Goal: Task Accomplishment & Management: Manage account settings

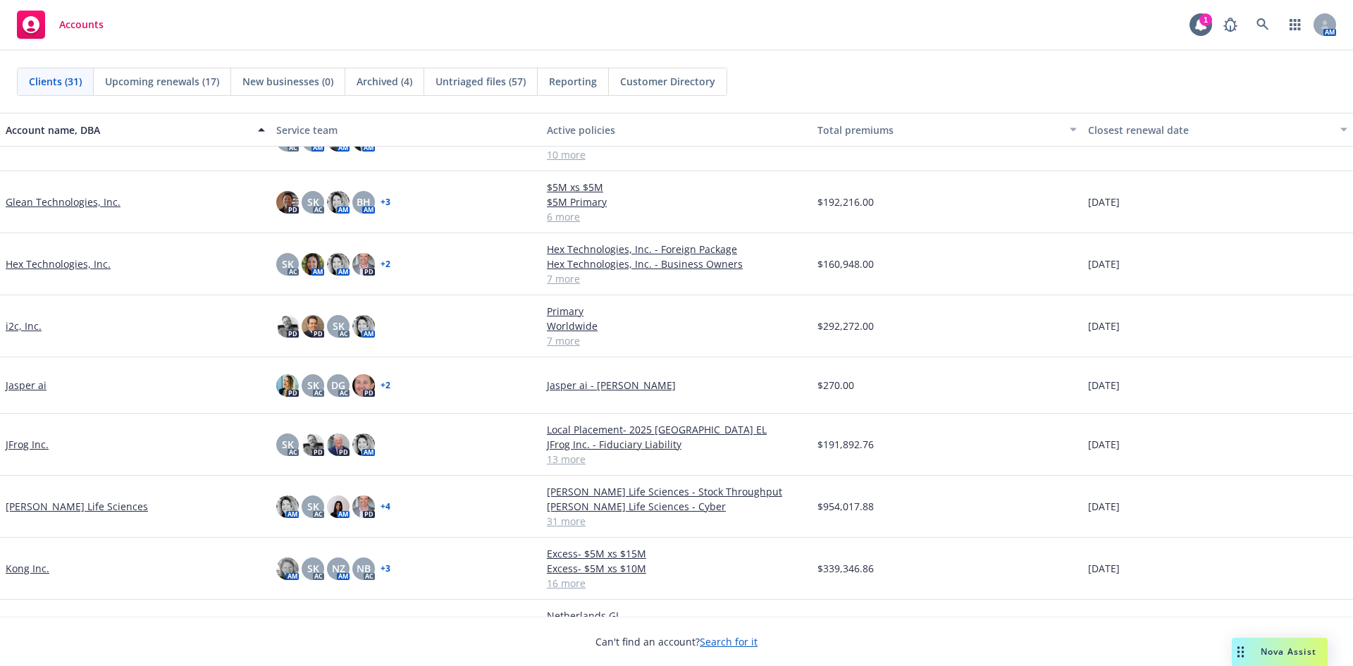
scroll to position [352, 0]
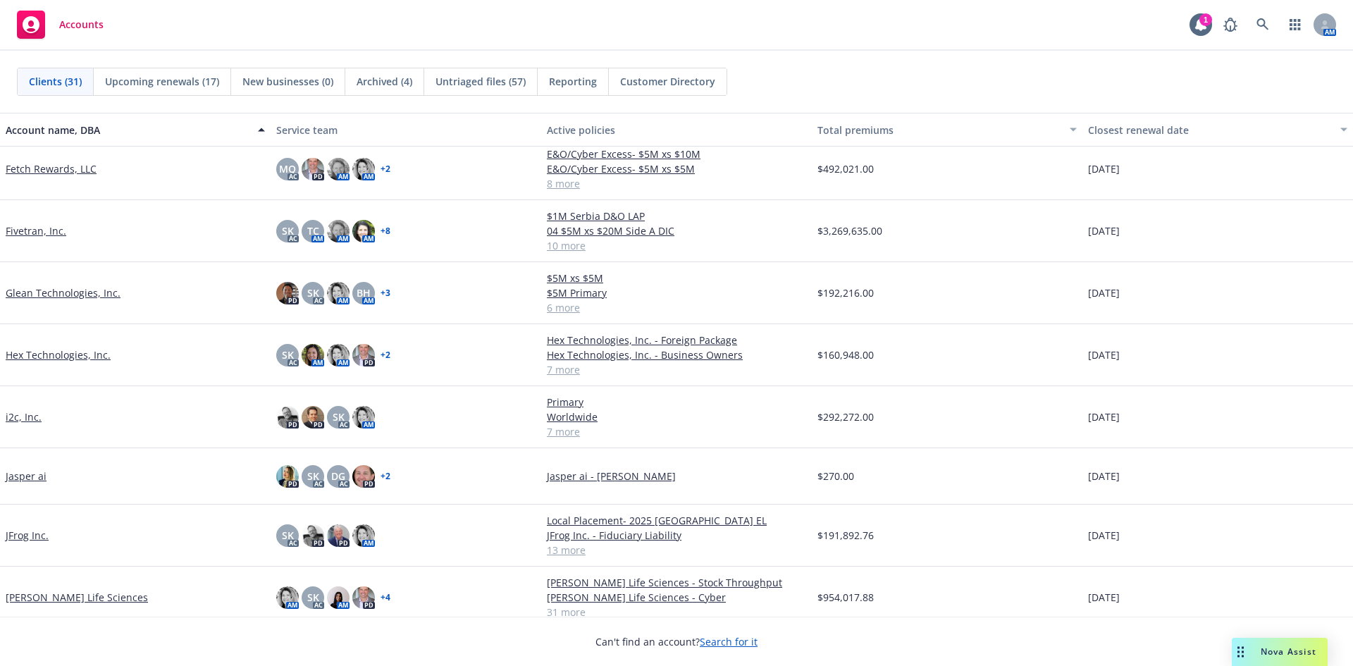
click at [67, 299] on link "Glean Technologies, Inc." at bounding box center [63, 292] width 115 height 15
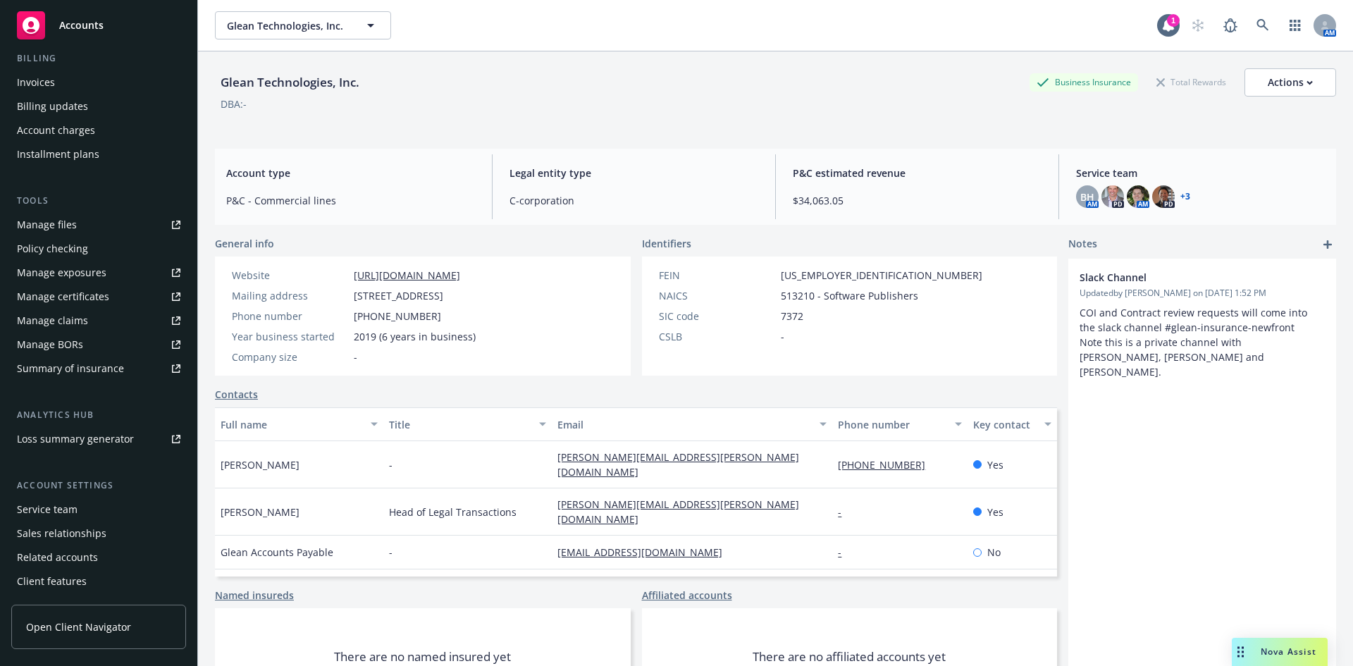
scroll to position [276, 0]
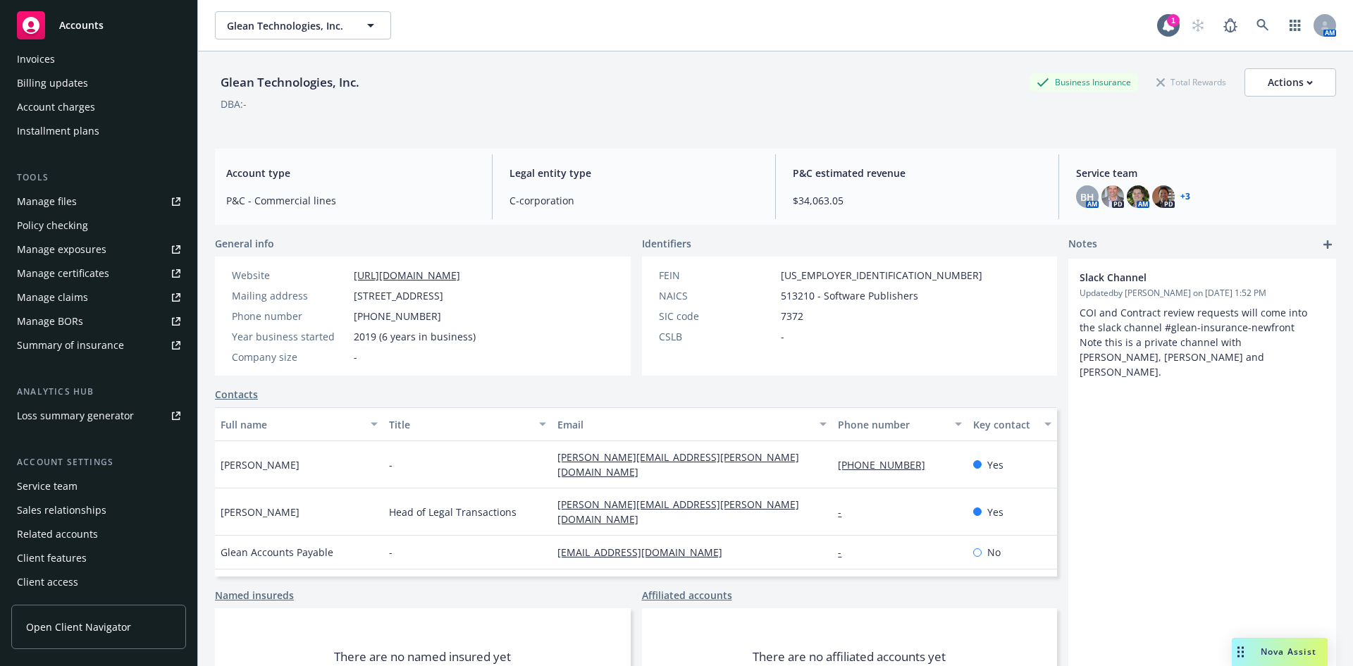
click at [67, 557] on div "Client features" at bounding box center [52, 558] width 70 height 23
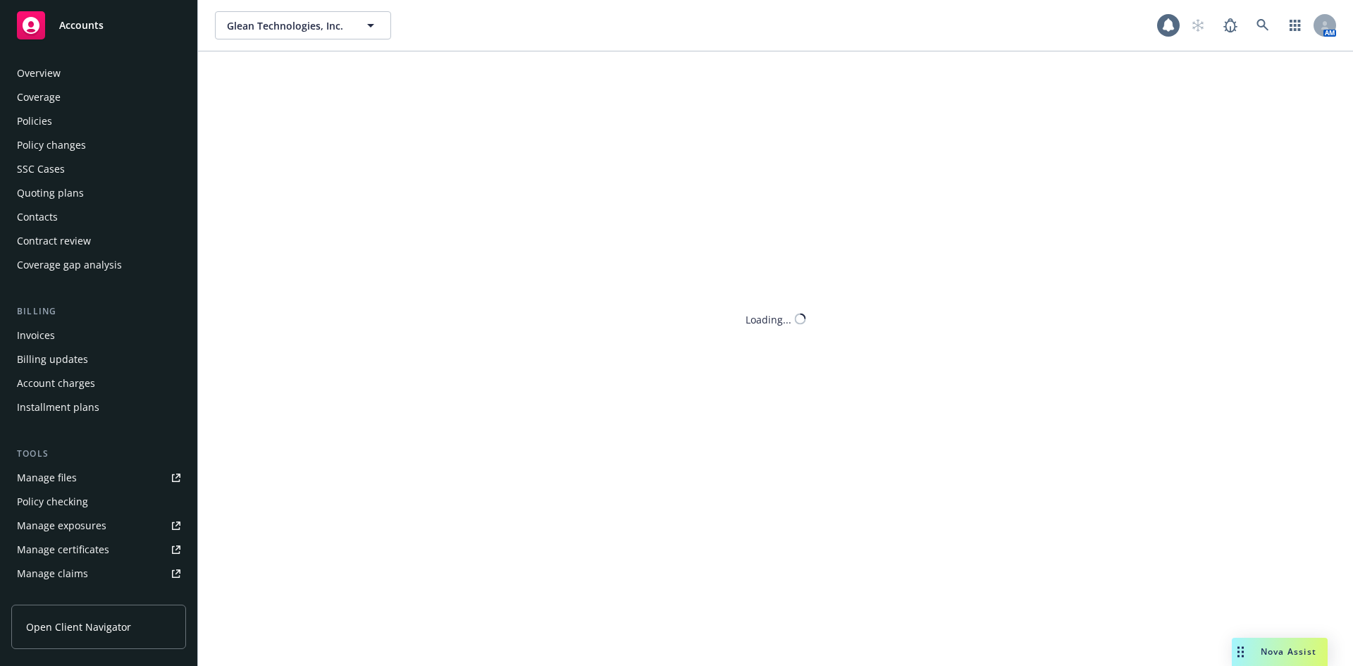
scroll to position [276, 0]
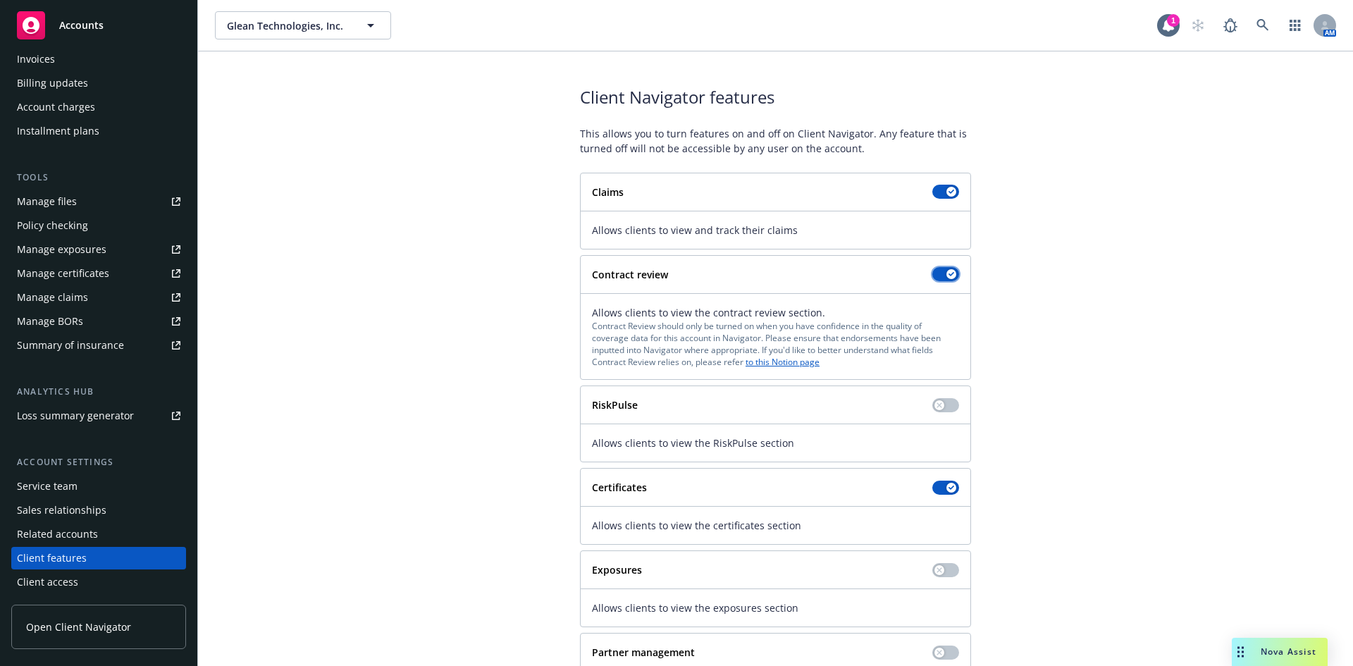
click at [948, 275] on icon "button" at bounding box center [951, 274] width 6 height 4
click at [80, 24] on span "Accounts" at bounding box center [81, 25] width 44 height 11
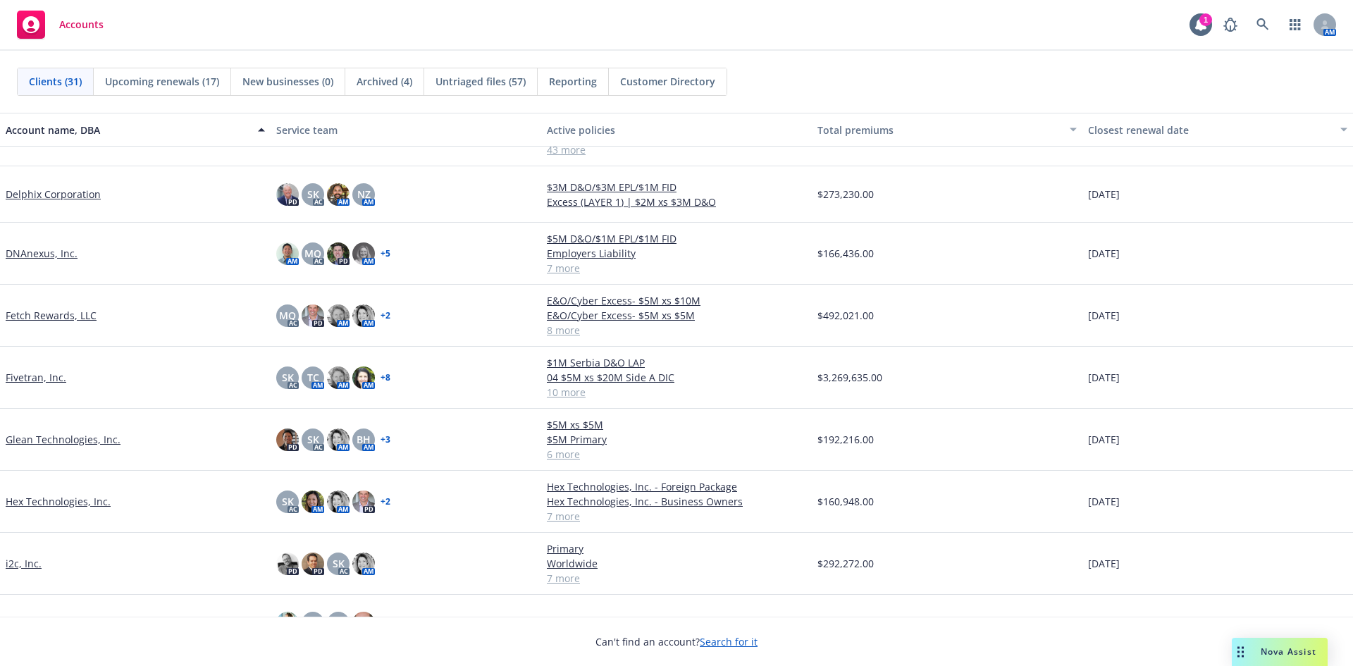
scroll to position [282, 0]
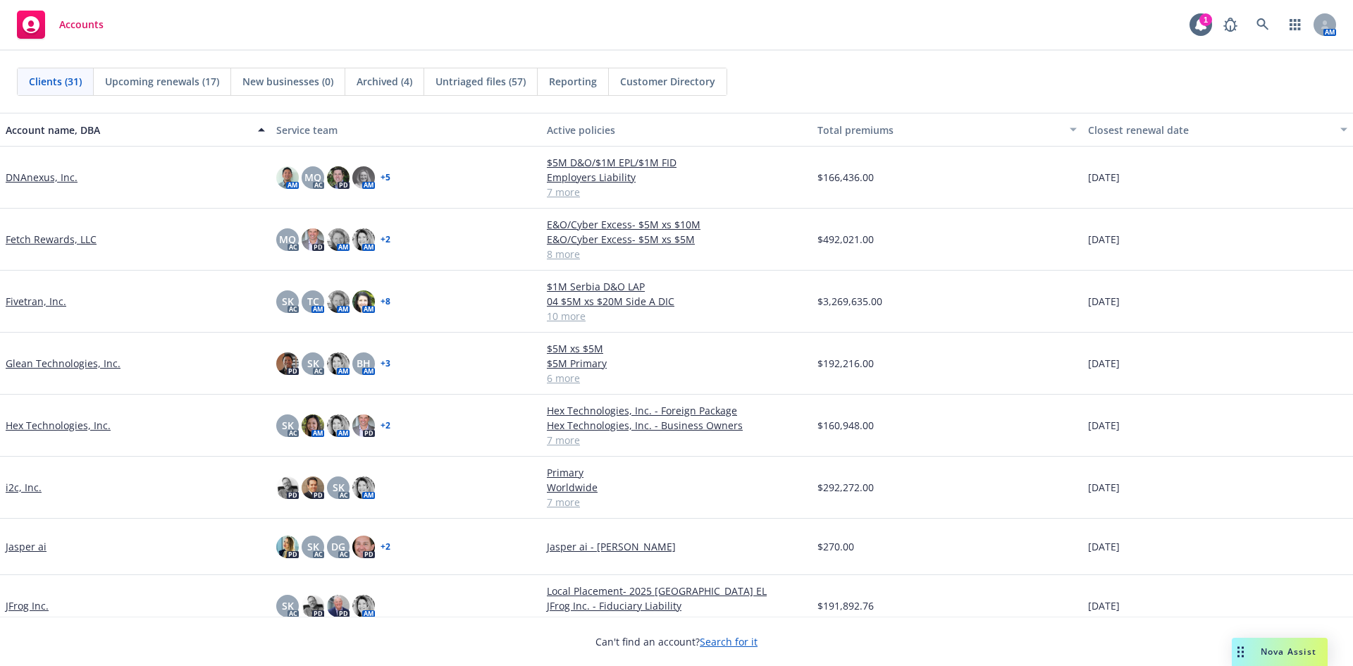
click at [74, 359] on link "Glean Technologies, Inc." at bounding box center [63, 363] width 115 height 15
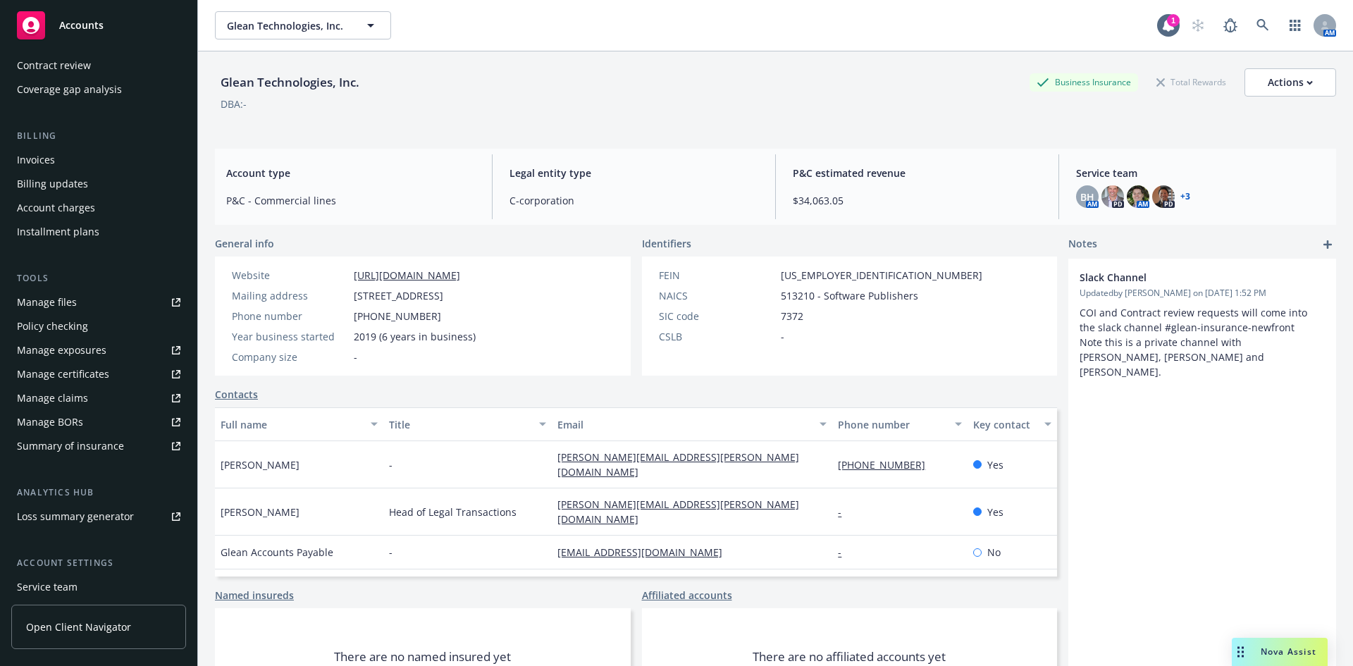
scroll to position [276, 0]
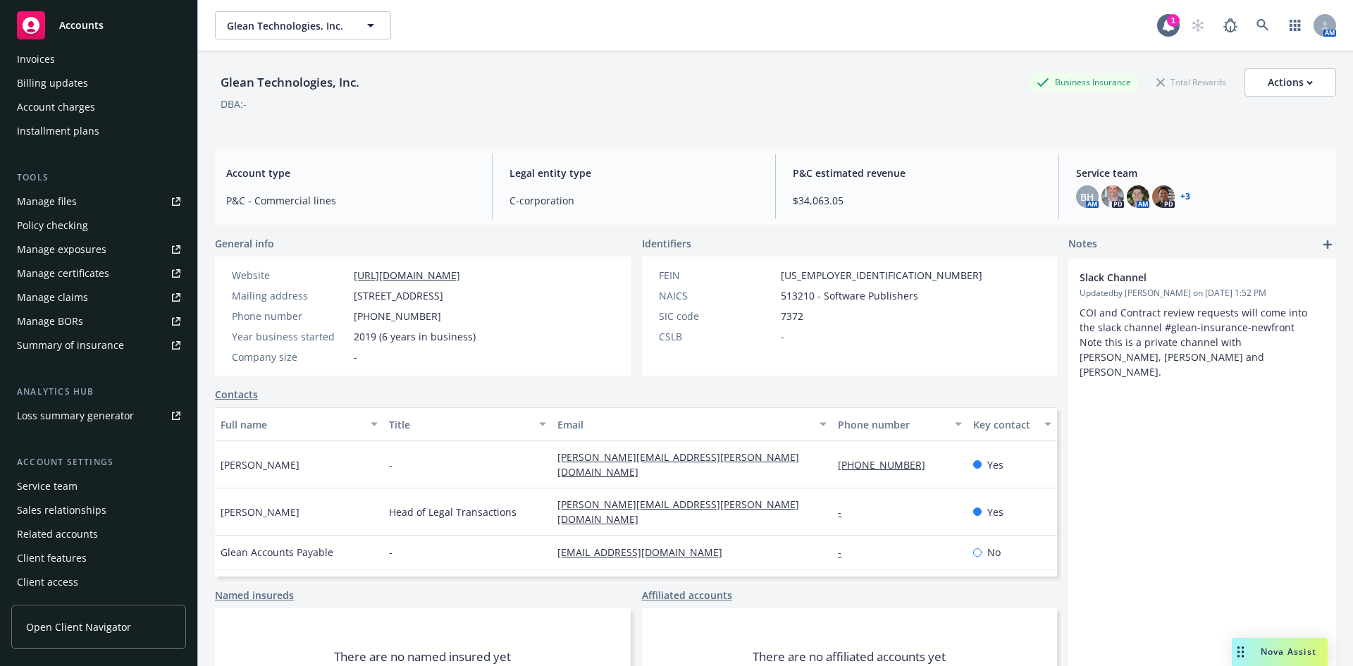
click at [78, 563] on div "Client features" at bounding box center [52, 558] width 70 height 23
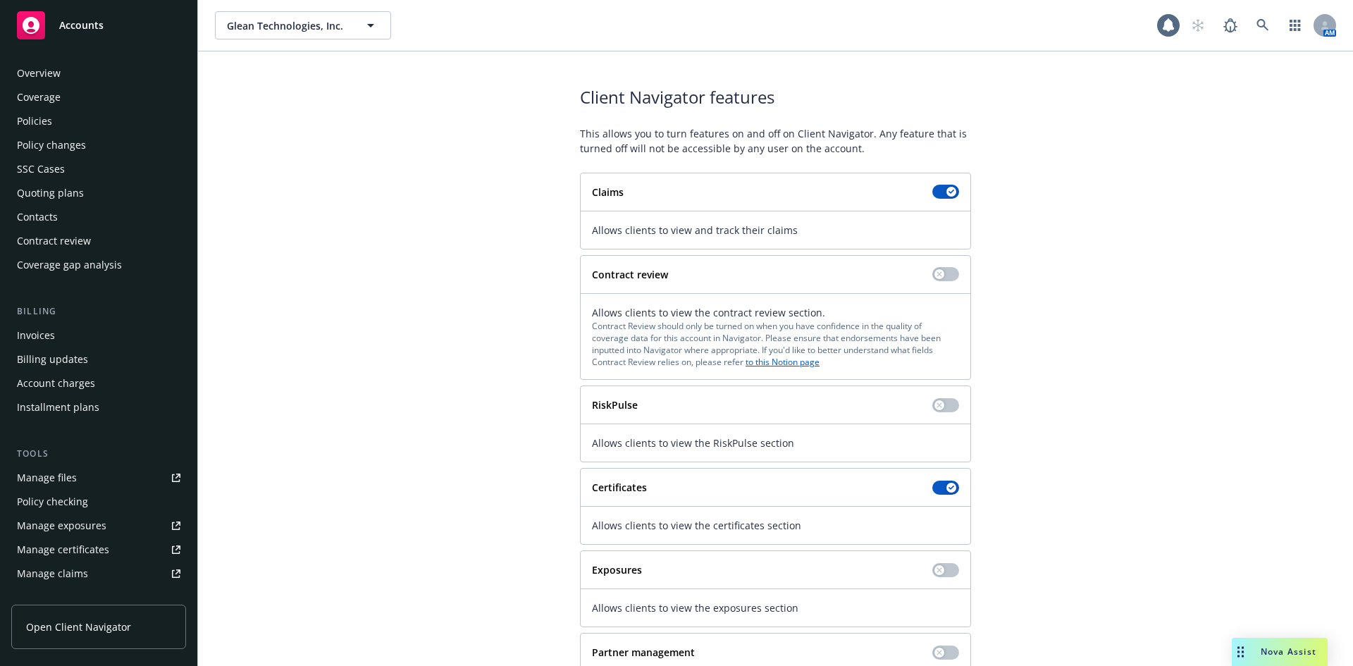
scroll to position [276, 0]
